Goal: Task Accomplishment & Management: Complete application form

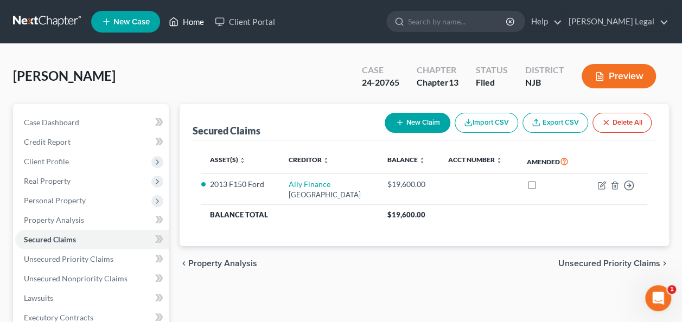
click at [191, 23] on link "Home" at bounding box center [186, 22] width 46 height 20
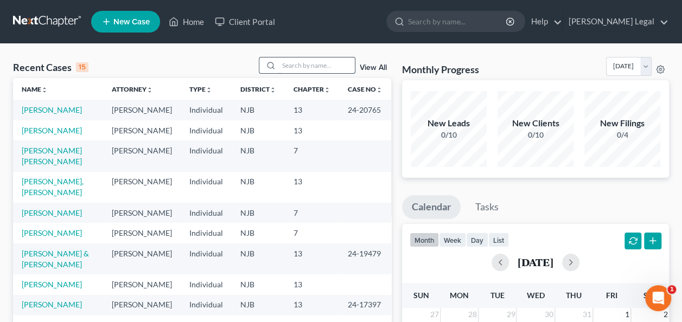
click at [325, 71] on input "search" at bounding box center [317, 65] width 76 height 16
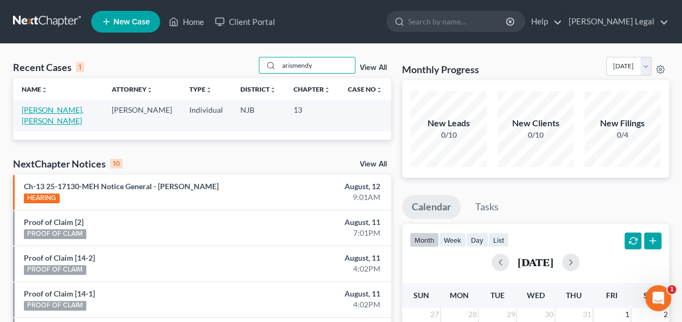
type input "arismendy"
click at [45, 111] on link "[PERSON_NAME], [PERSON_NAME]" at bounding box center [53, 115] width 62 height 20
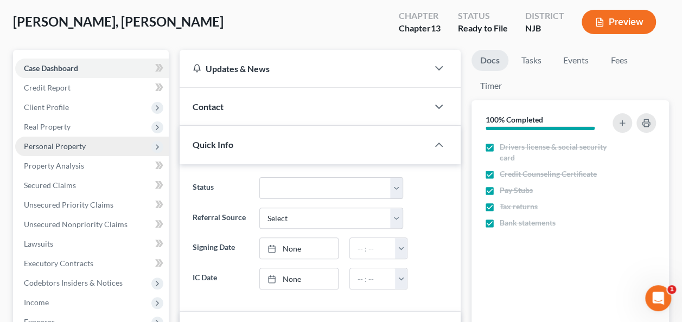
scroll to position [108, 0]
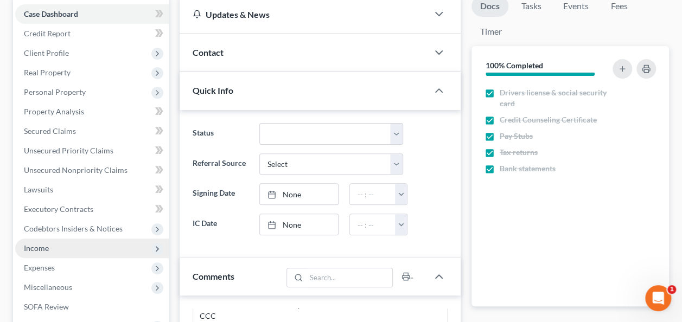
click at [59, 245] on span "Income" at bounding box center [91, 249] width 153 height 20
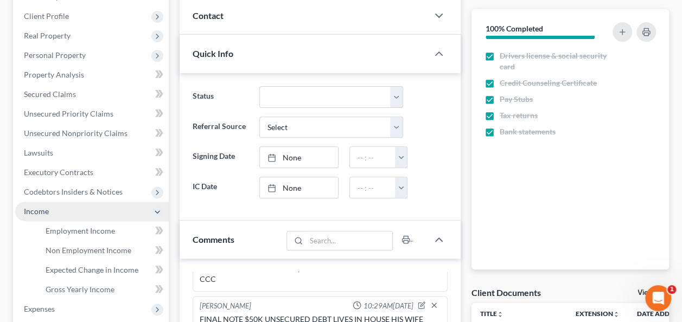
scroll to position [163, 0]
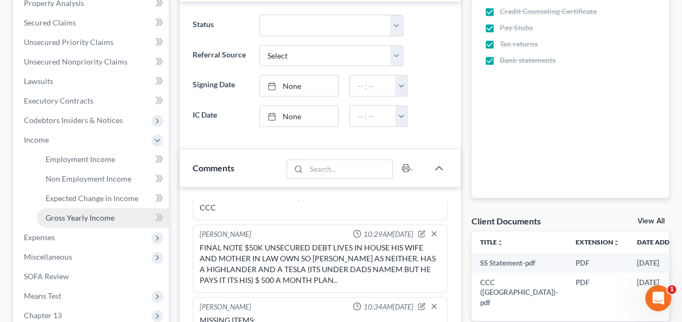
click at [70, 222] on link "Gross Yearly Income" at bounding box center [103, 218] width 132 height 20
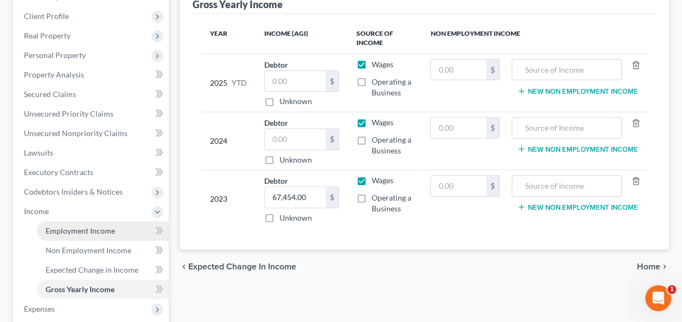
scroll to position [163, 0]
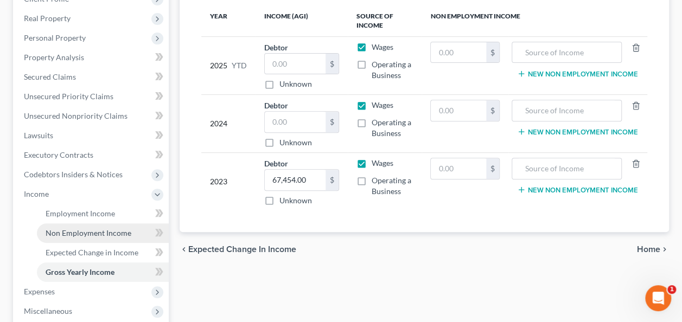
click at [94, 236] on span "Non Employment Income" at bounding box center [89, 232] width 86 height 9
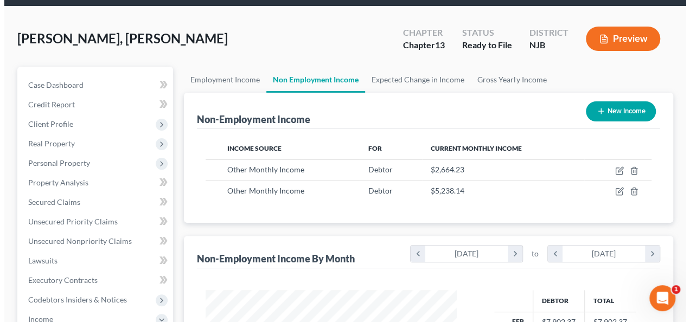
scroll to position [54, 0]
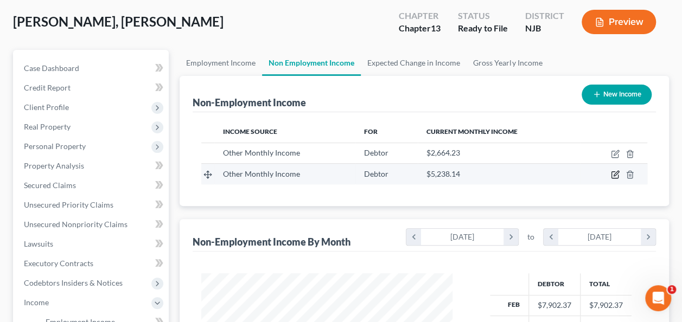
click at [612, 176] on icon "button" at bounding box center [615, 174] width 9 height 9
select select "13"
select select "0"
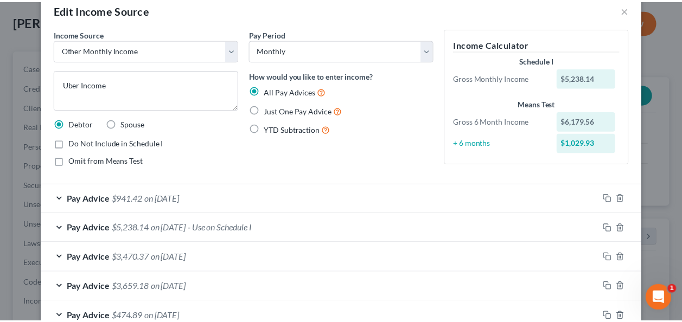
scroll to position [0, 0]
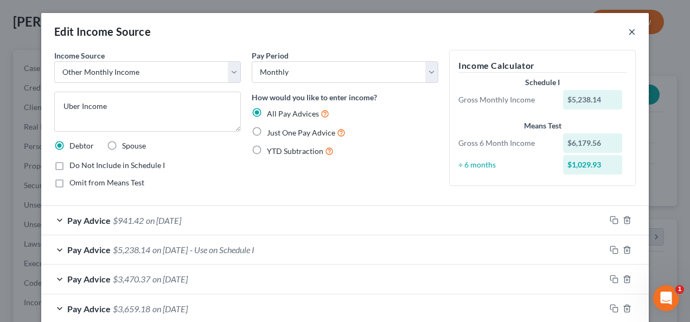
click at [628, 32] on button "×" at bounding box center [632, 31] width 8 height 13
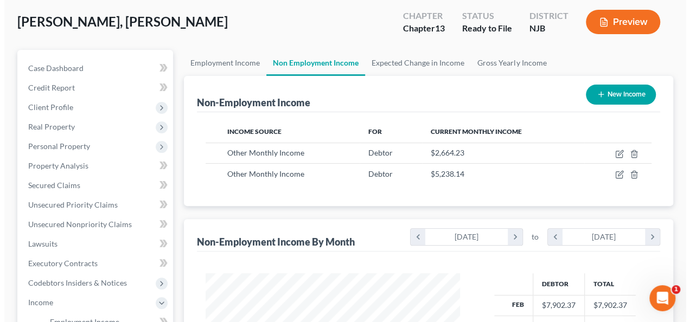
scroll to position [542152, 542073]
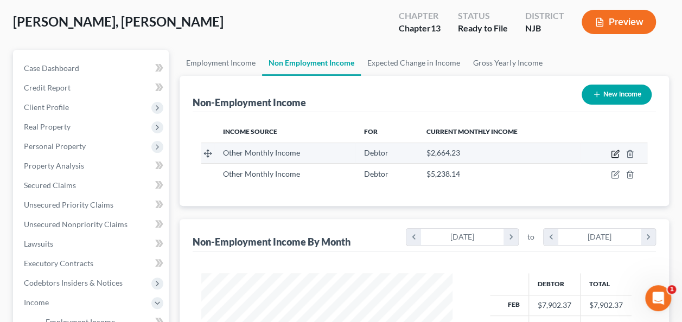
click at [617, 153] on icon "button" at bounding box center [615, 154] width 9 height 9
select select "13"
select select "0"
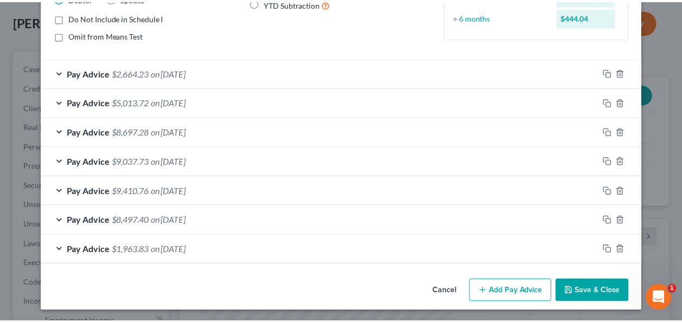
scroll to position [0, 0]
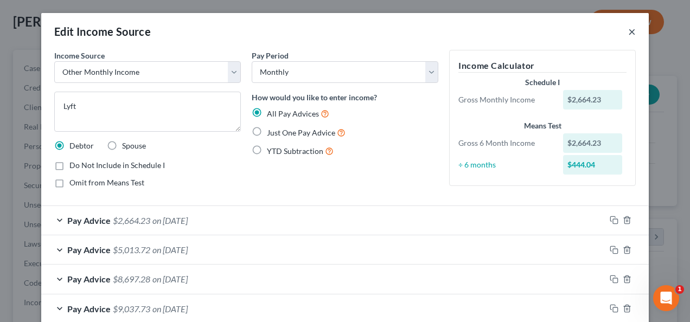
click at [628, 33] on button "×" at bounding box center [632, 31] width 8 height 13
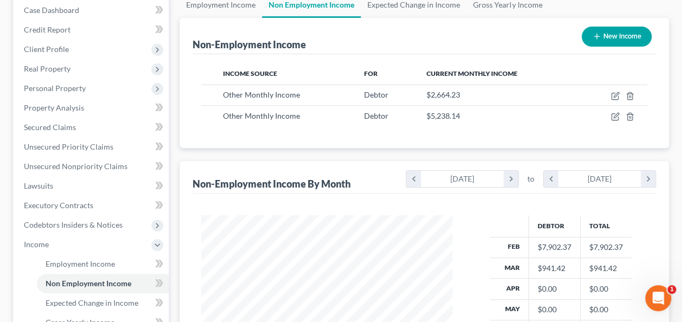
scroll to position [54, 0]
